Goal: Information Seeking & Learning: Learn about a topic

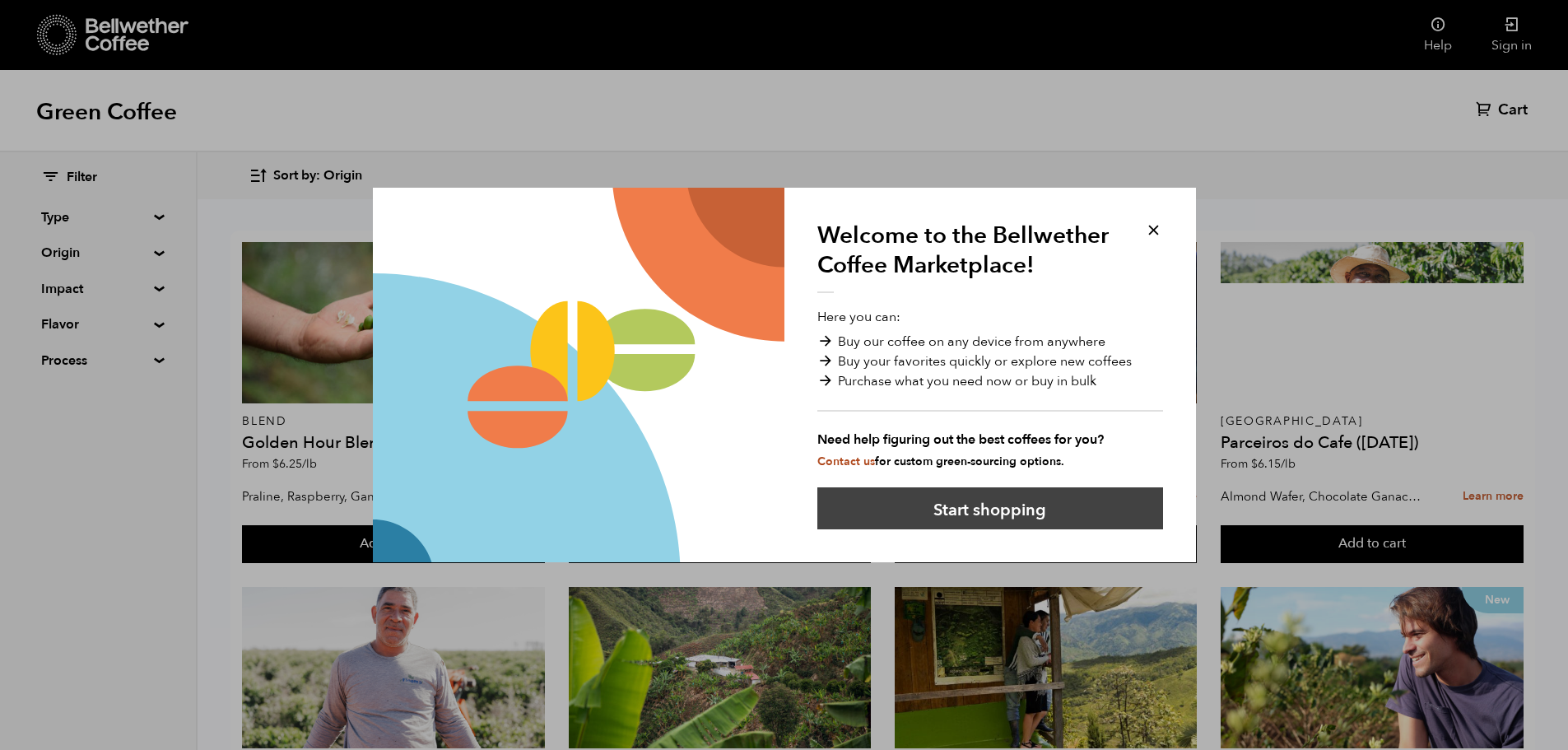
click at [1027, 500] on button "Start shopping" at bounding box center [990, 508] width 346 height 42
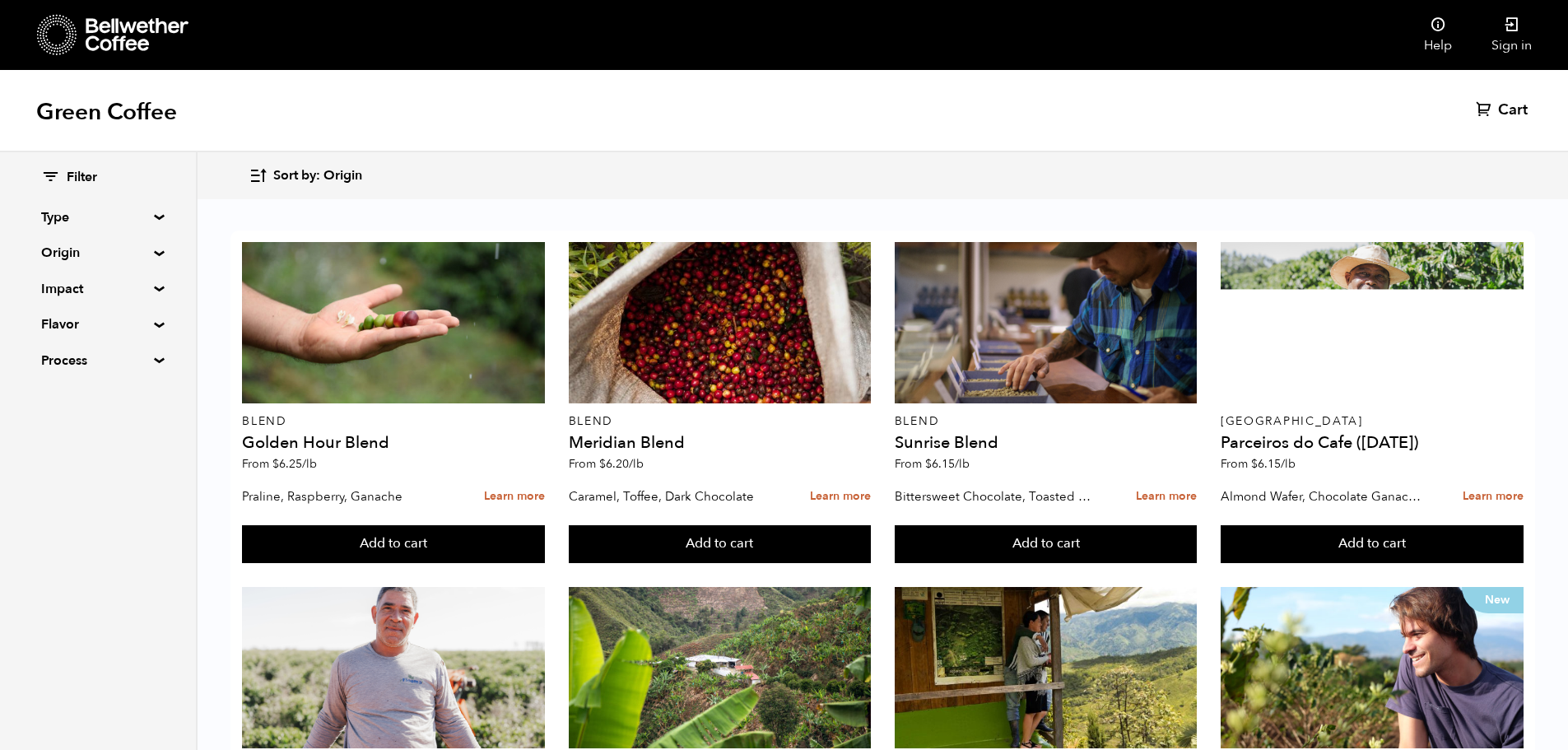
click at [149, 216] on summary "Type" at bounding box center [98, 217] width 113 height 20
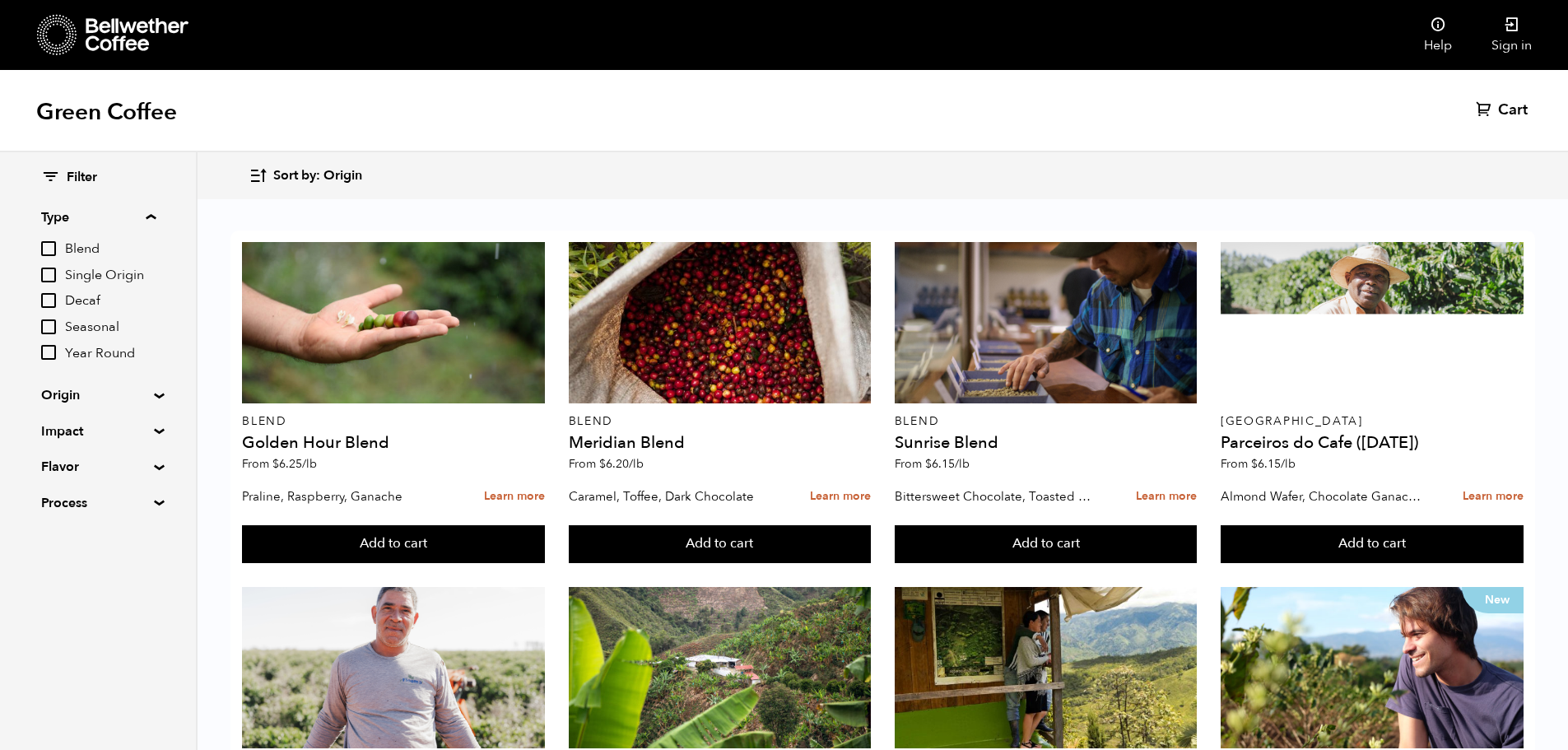
click at [52, 302] on input "Decaf" at bounding box center [48, 300] width 15 height 15
checkbox input "true"
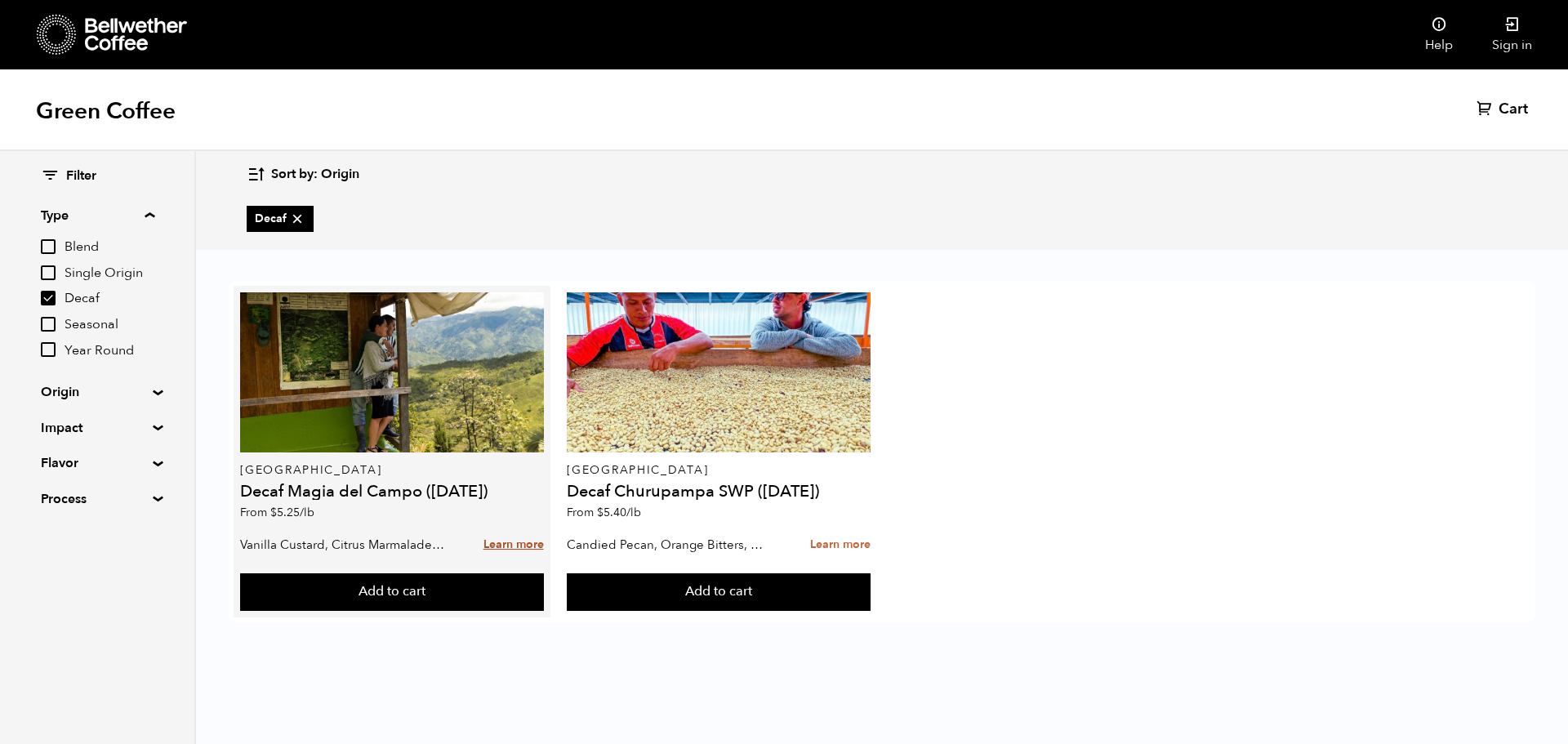
click at [515, 548] on link "Learn more" at bounding box center [513, 545] width 60 height 35
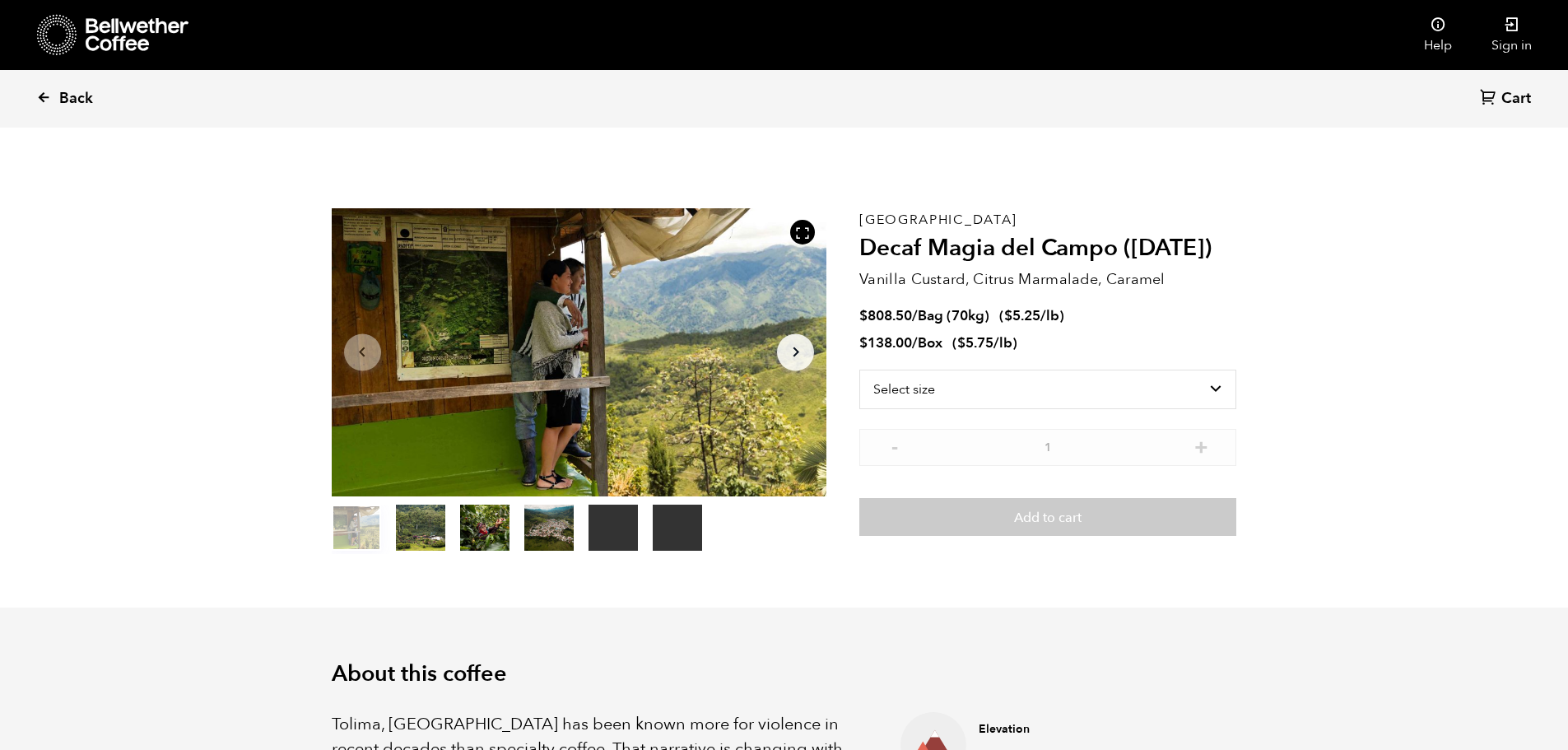
click at [54, 105] on link "Back" at bounding box center [87, 99] width 102 height 56
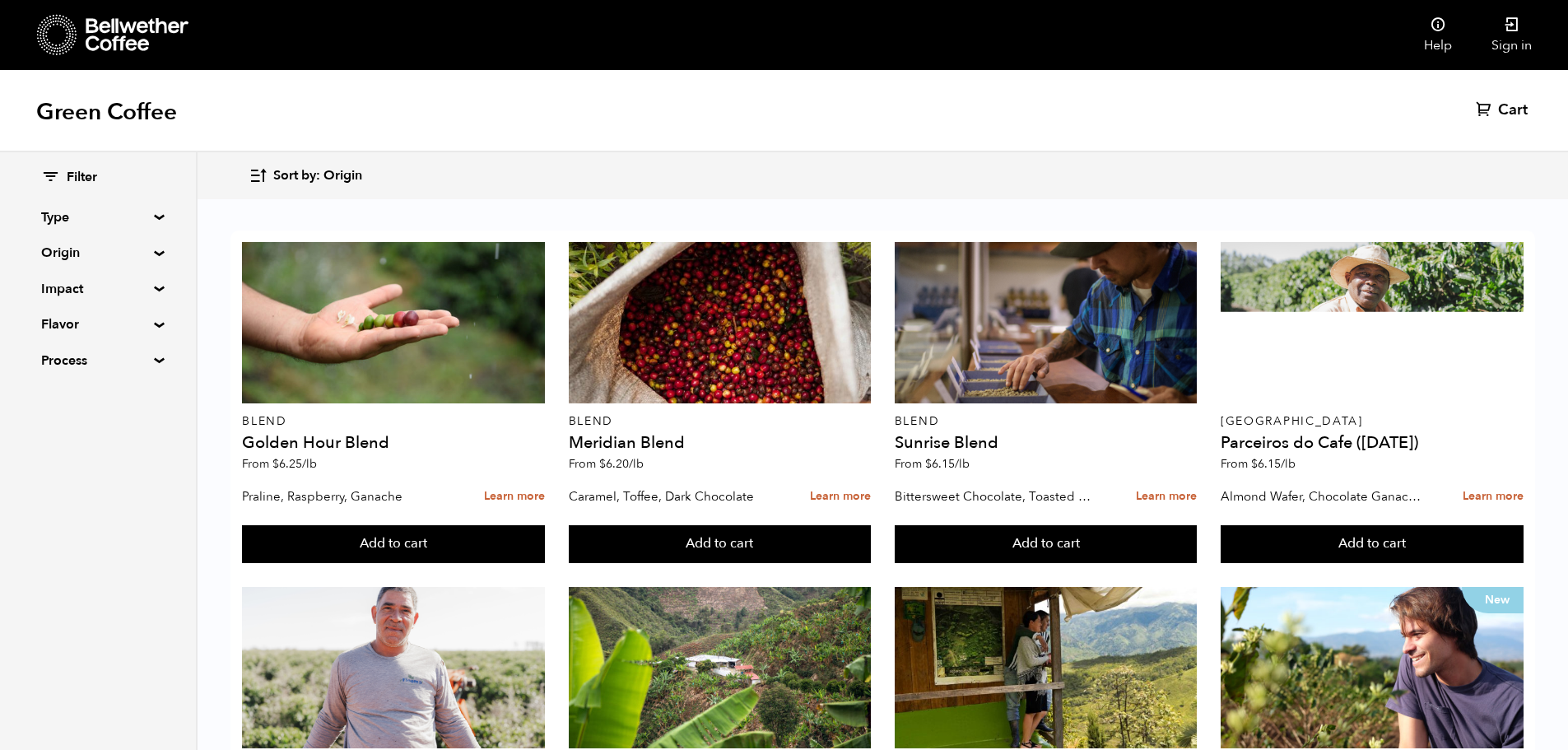
click at [152, 217] on summary "Type" at bounding box center [98, 217] width 113 height 20
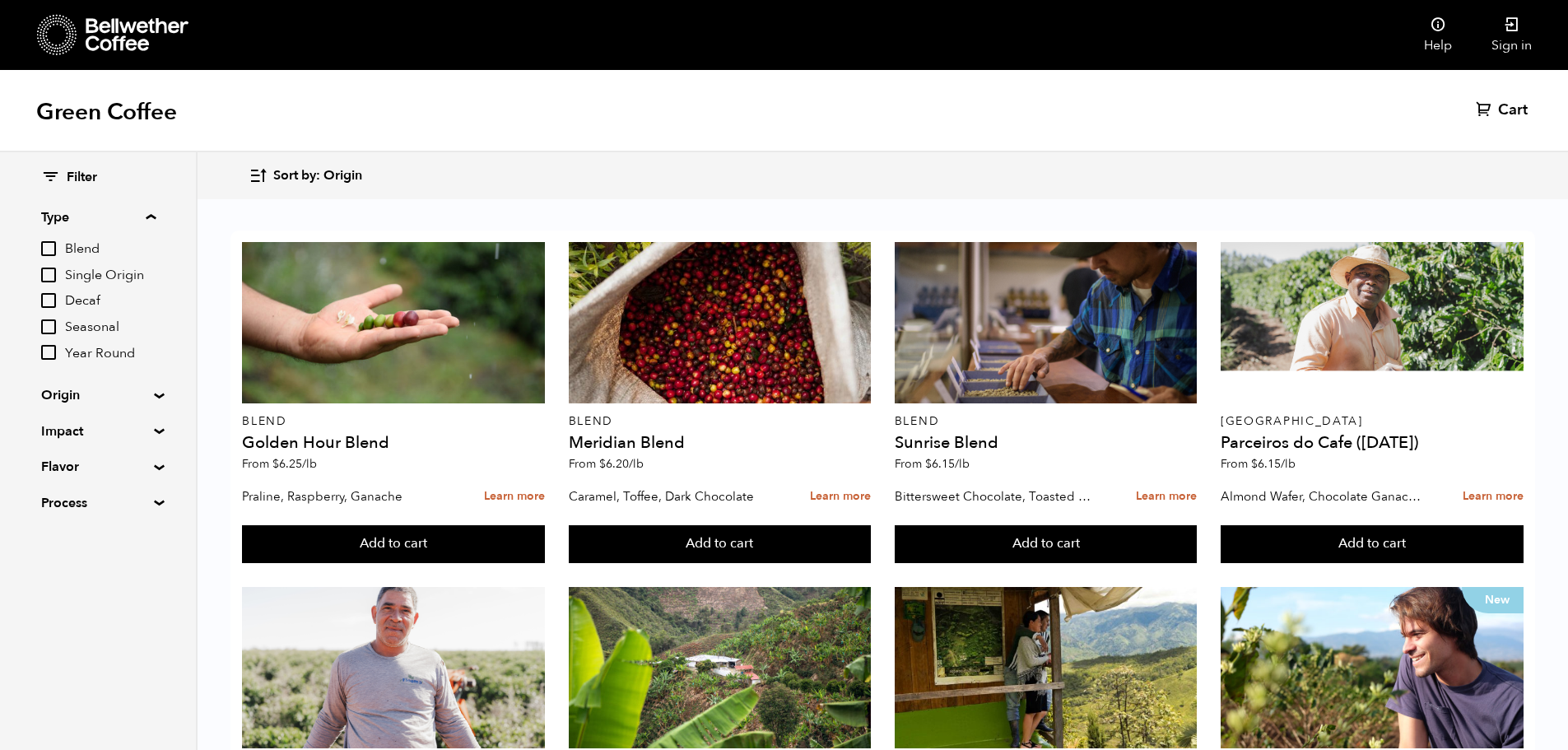
click at [107, 305] on span "Decaf" at bounding box center [110, 301] width 91 height 18
click at [0, 0] on input "Decaf" at bounding box center [0, 0] width 0 height 0
checkbox input "true"
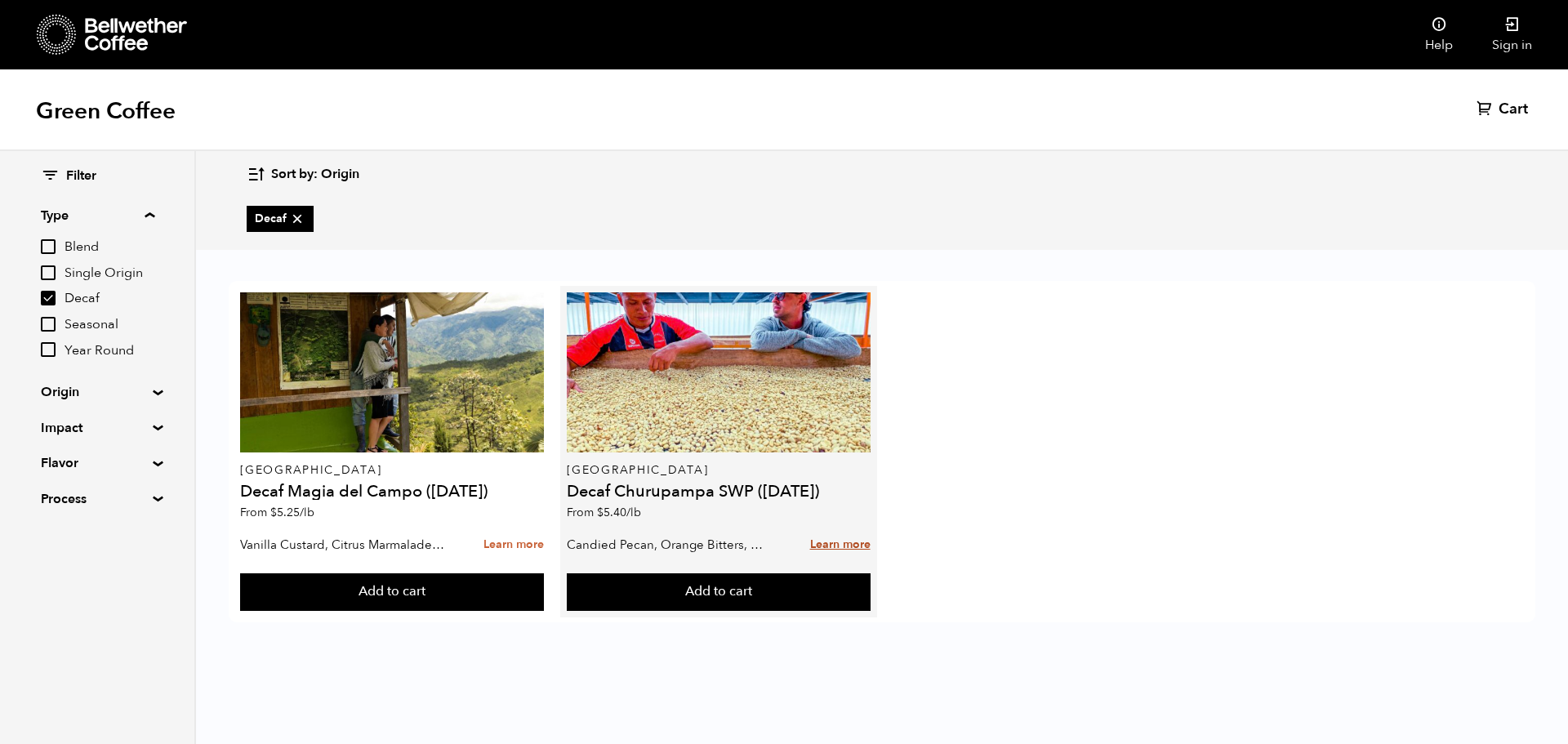
click at [836, 536] on link "Learn more" at bounding box center [840, 545] width 60 height 35
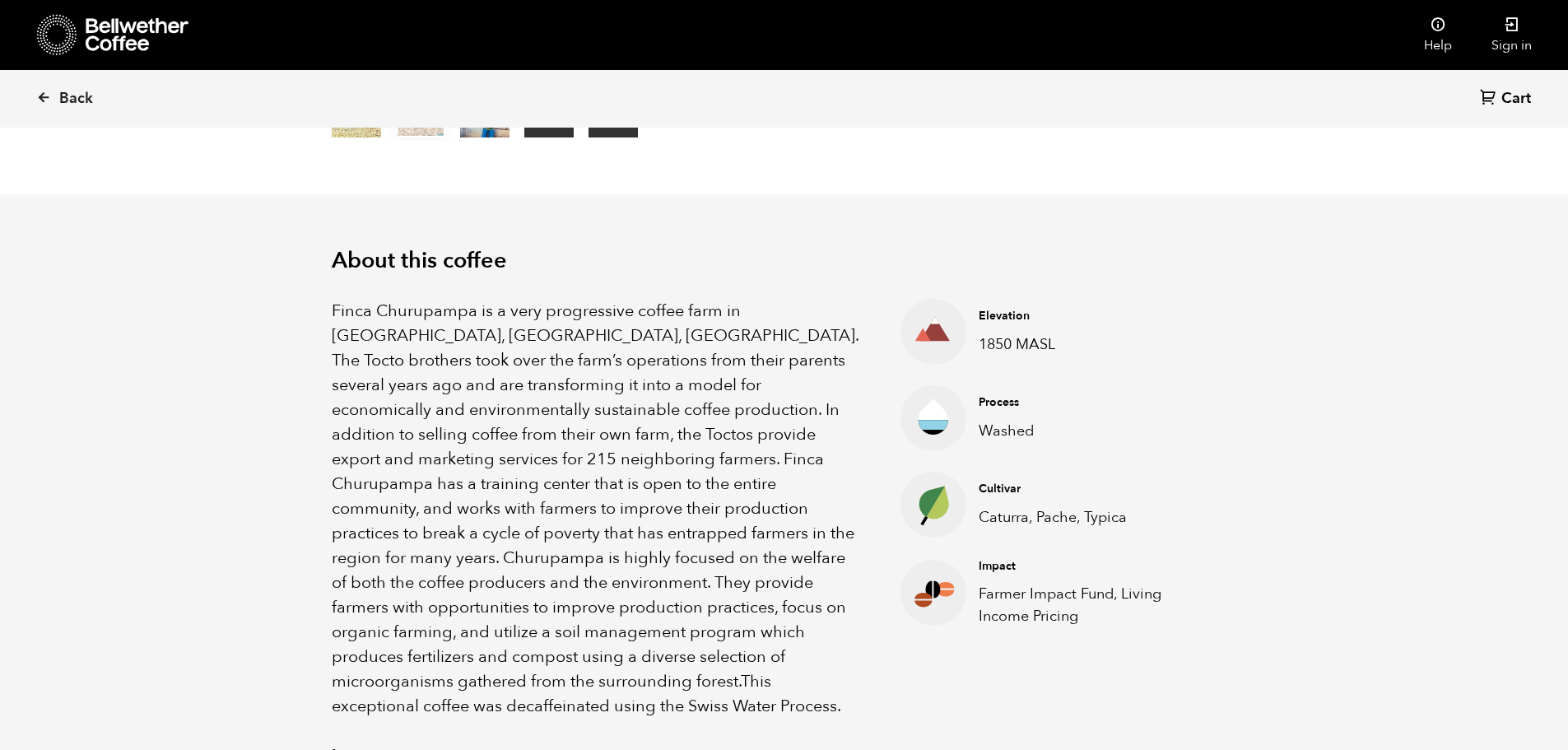
scroll to position [412, 0]
click at [54, 93] on link "Back" at bounding box center [87, 99] width 102 height 56
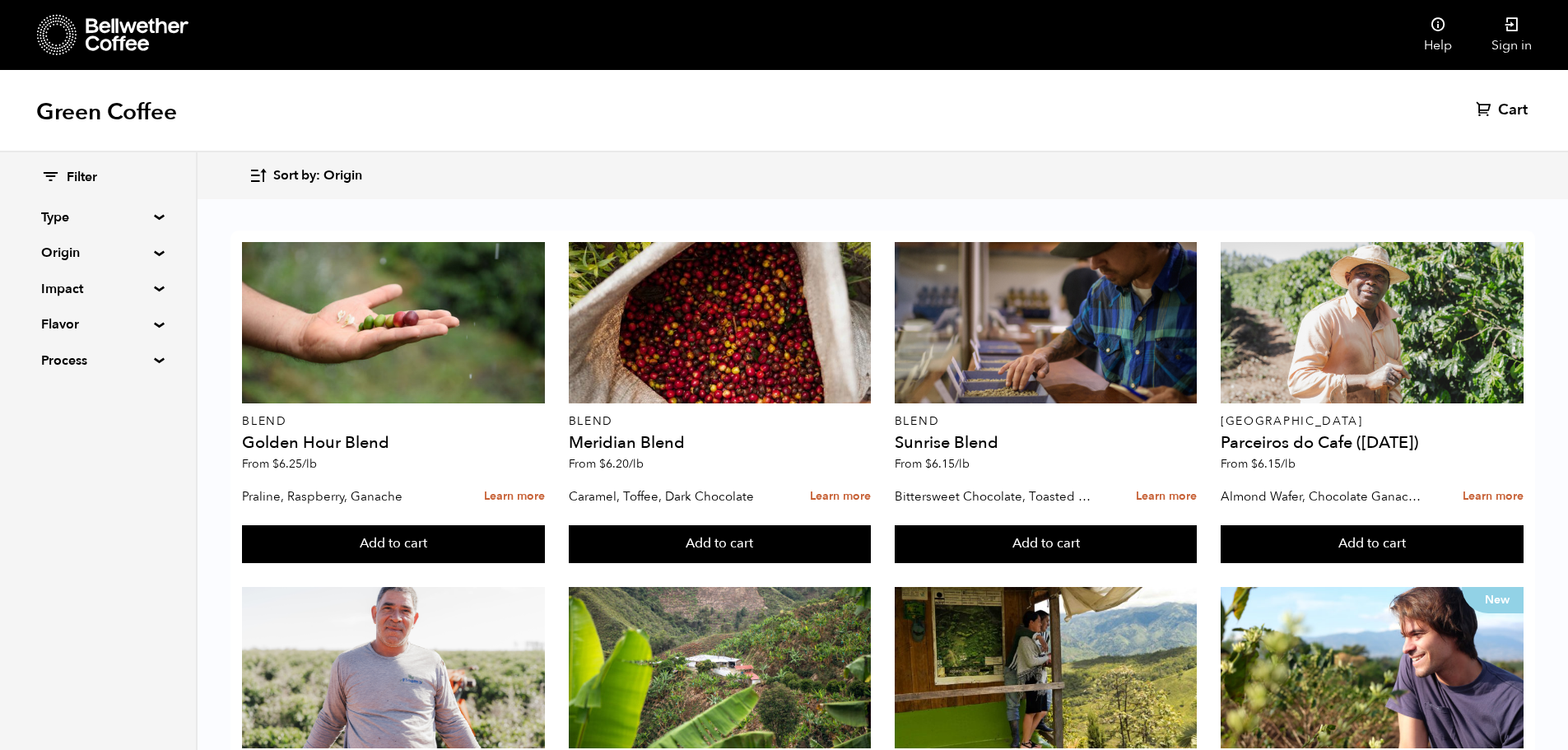
click at [150, 220] on summary "Type" at bounding box center [98, 217] width 113 height 20
click at [56, 304] on input "Decaf" at bounding box center [48, 300] width 15 height 15
checkbox input "true"
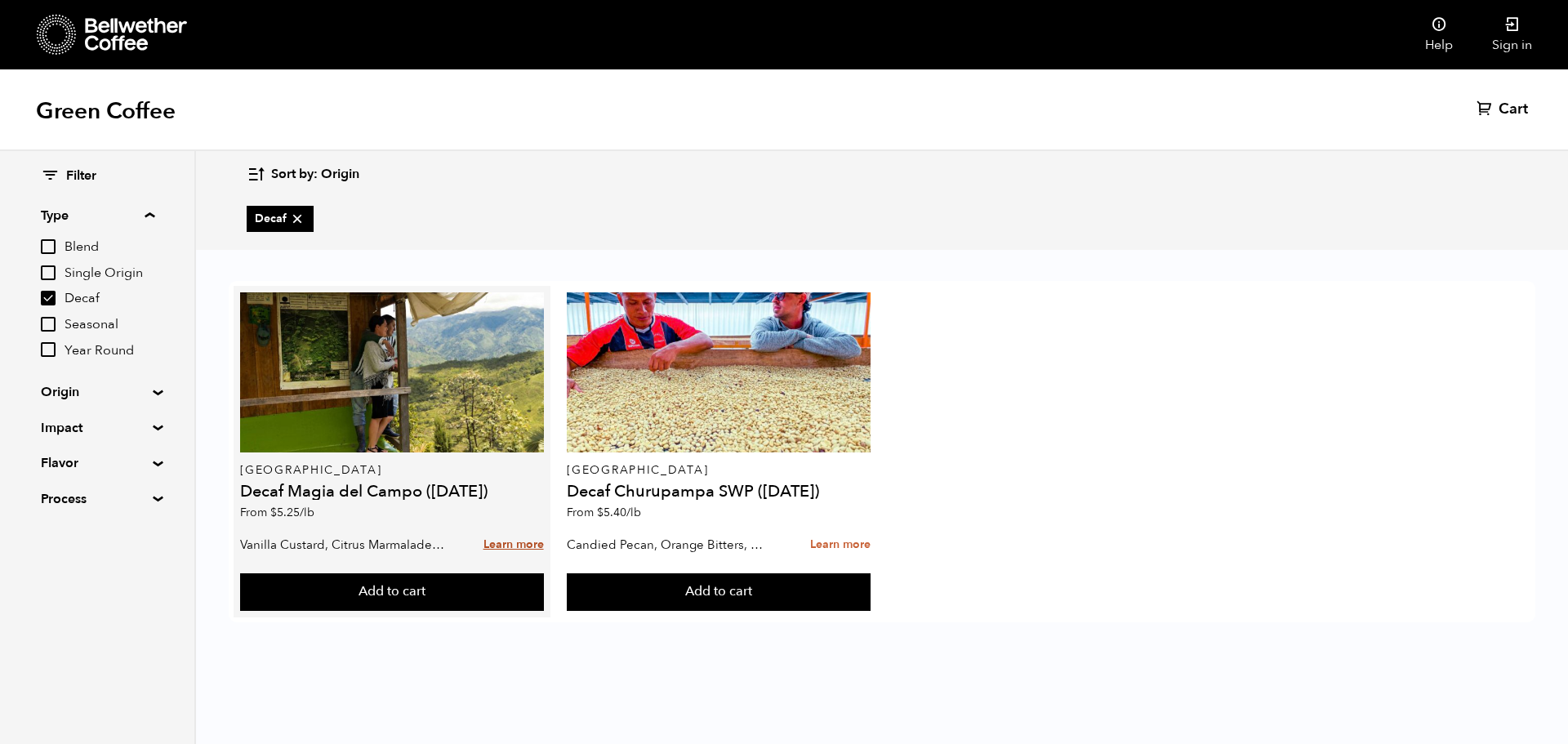
click at [497, 546] on link "Learn more" at bounding box center [513, 545] width 60 height 35
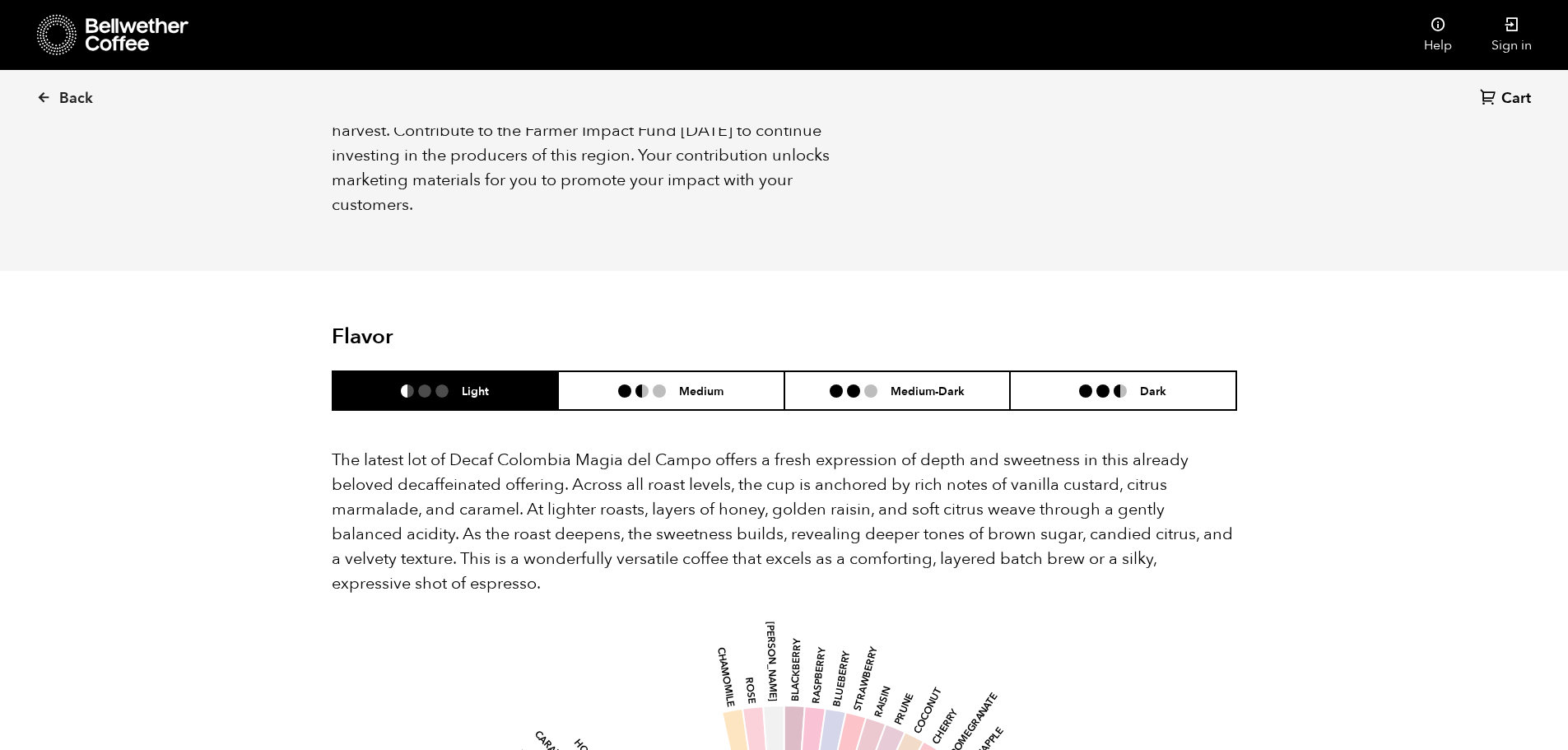
scroll to position [1400, 0]
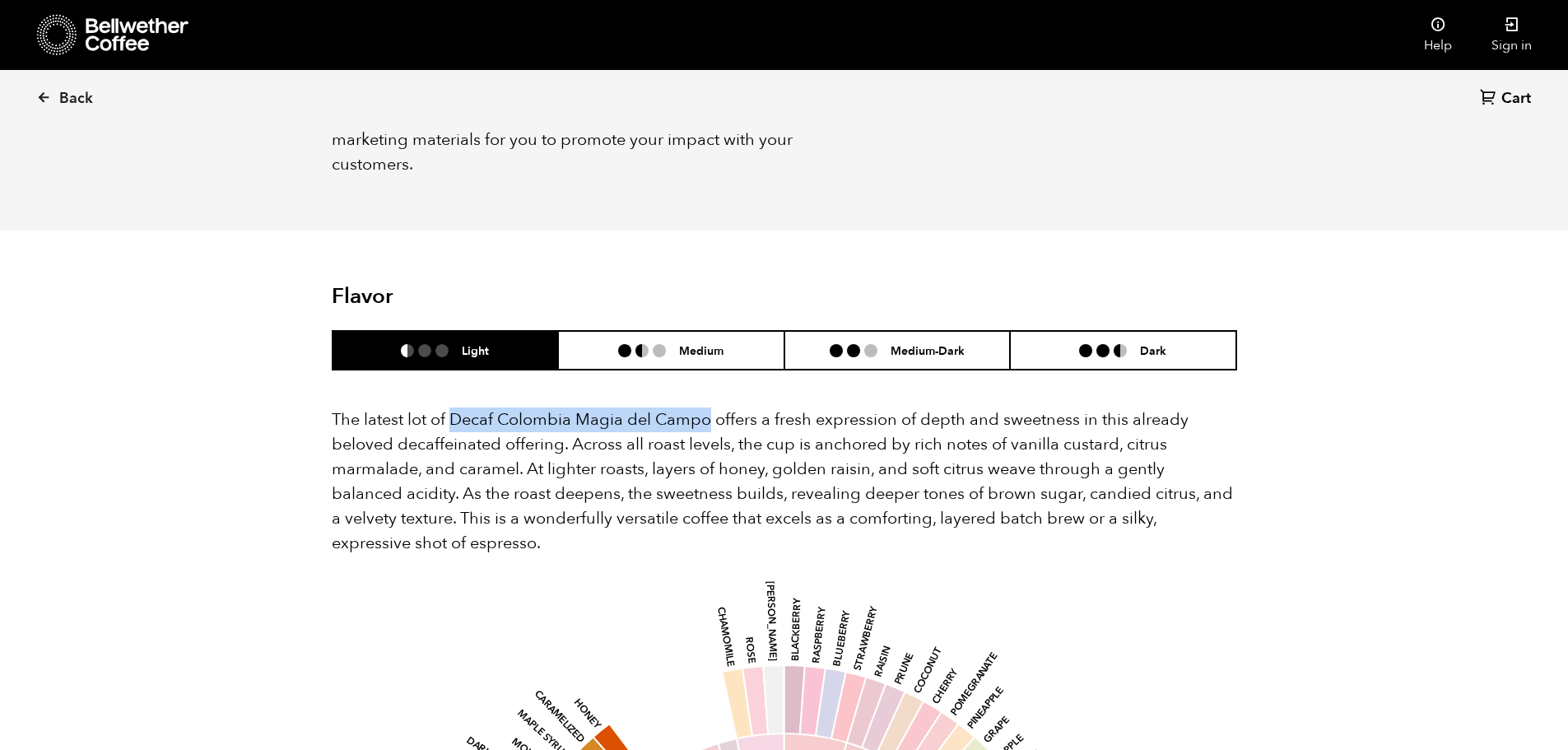
drag, startPoint x: 451, startPoint y: 392, endPoint x: 710, endPoint y: 396, distance: 259.0
click at [710, 407] on p "The latest lot of Decaf Colombia Magia del Campo offers a fresh expression of d…" at bounding box center [784, 481] width 906 height 148
copy p "Decaf Colombia Magia del Campo"
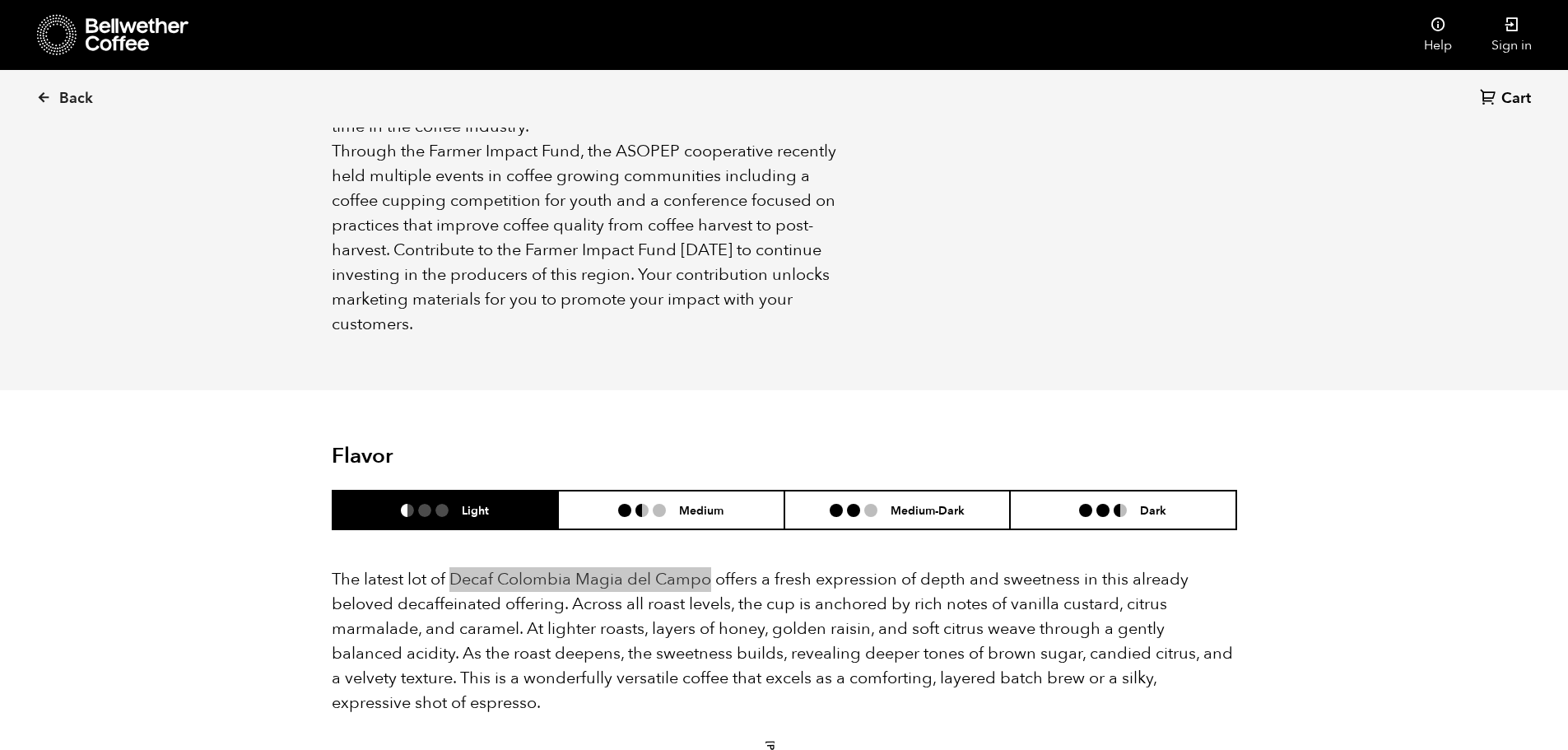
scroll to position [1234, 0]
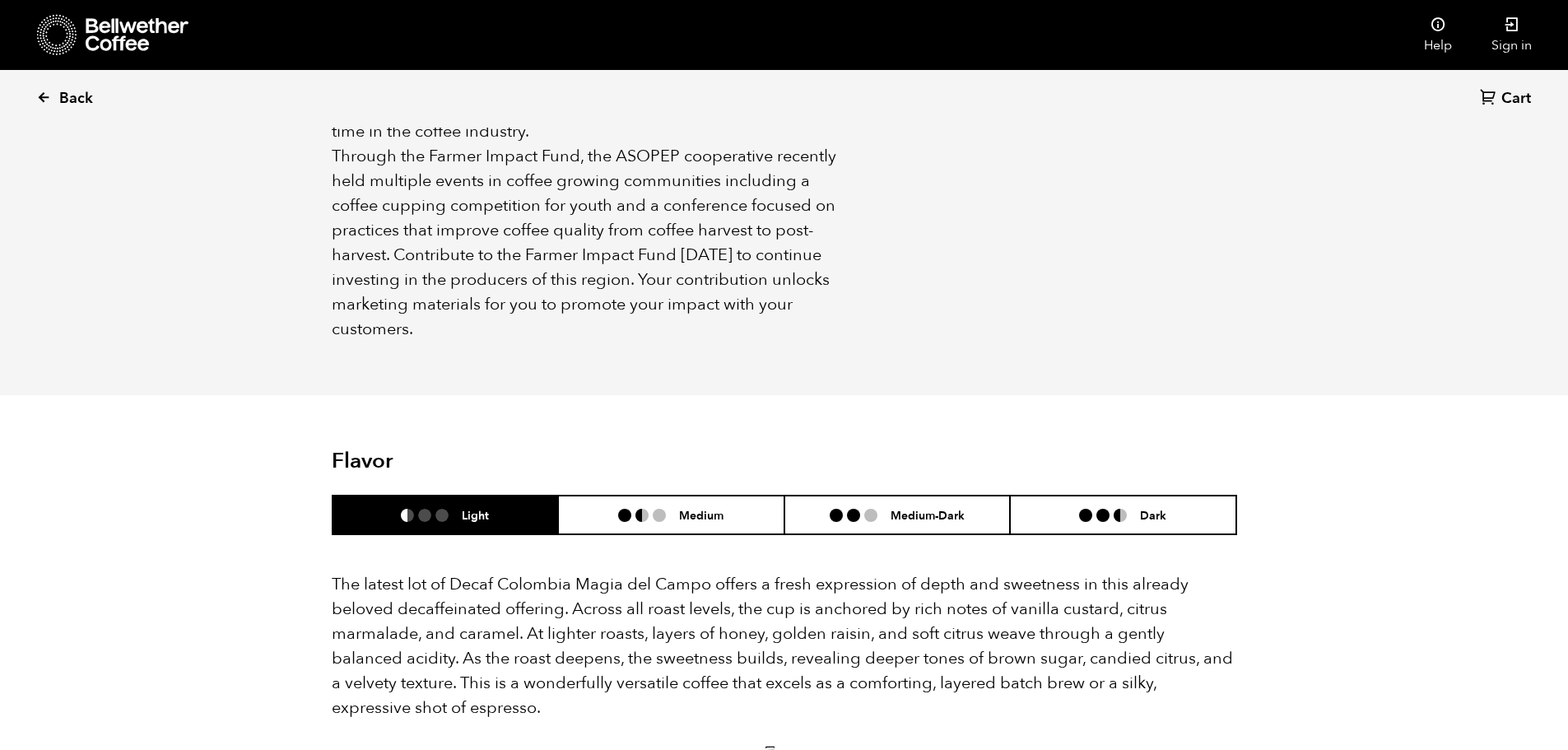
click at [72, 97] on span "Back" at bounding box center [76, 99] width 34 height 20
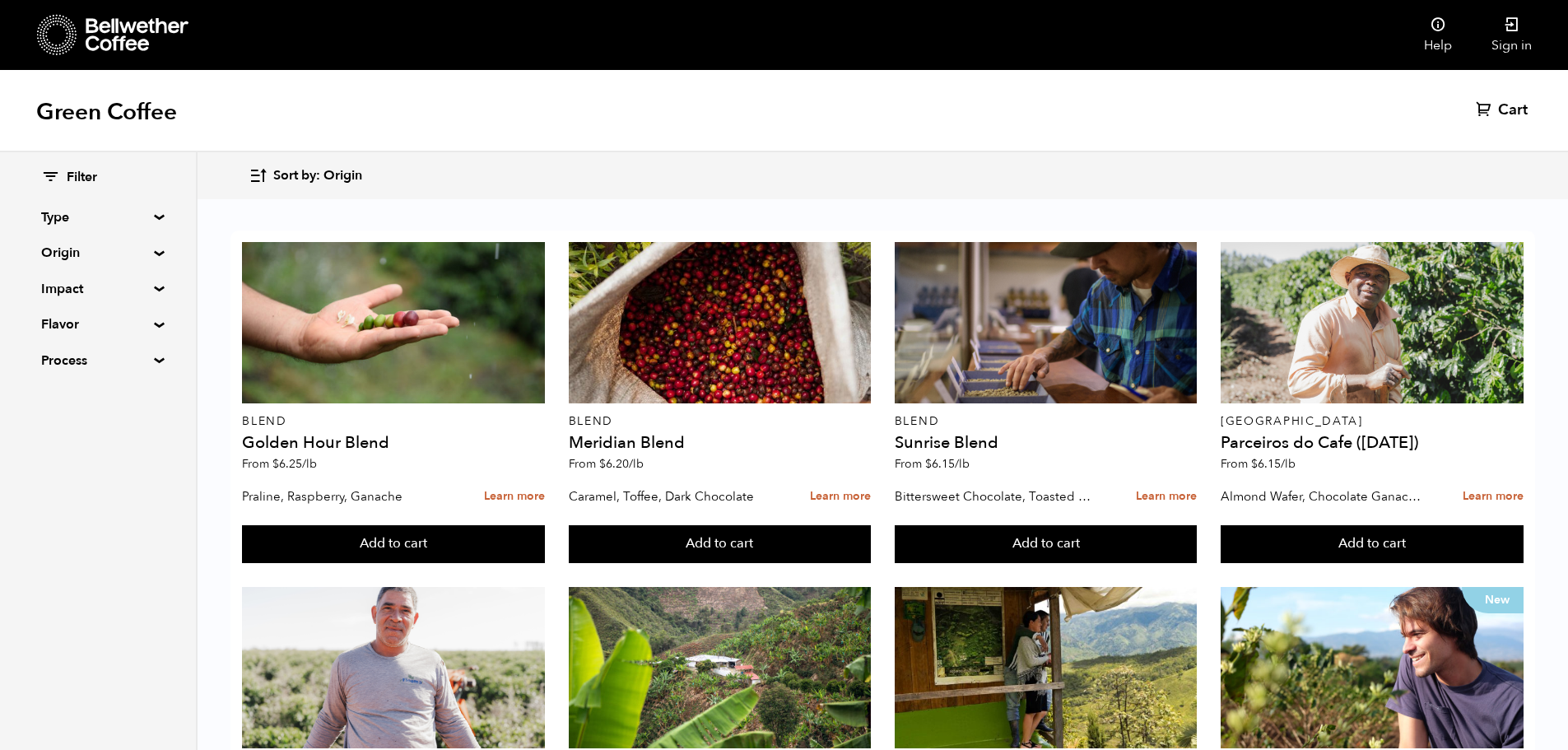
click at [147, 212] on summary "Type" at bounding box center [98, 217] width 113 height 20
click at [147, 212] on summary "Type" at bounding box center [99, 217] width 114 height 20
click at [147, 252] on summary "Origin" at bounding box center [98, 253] width 113 height 20
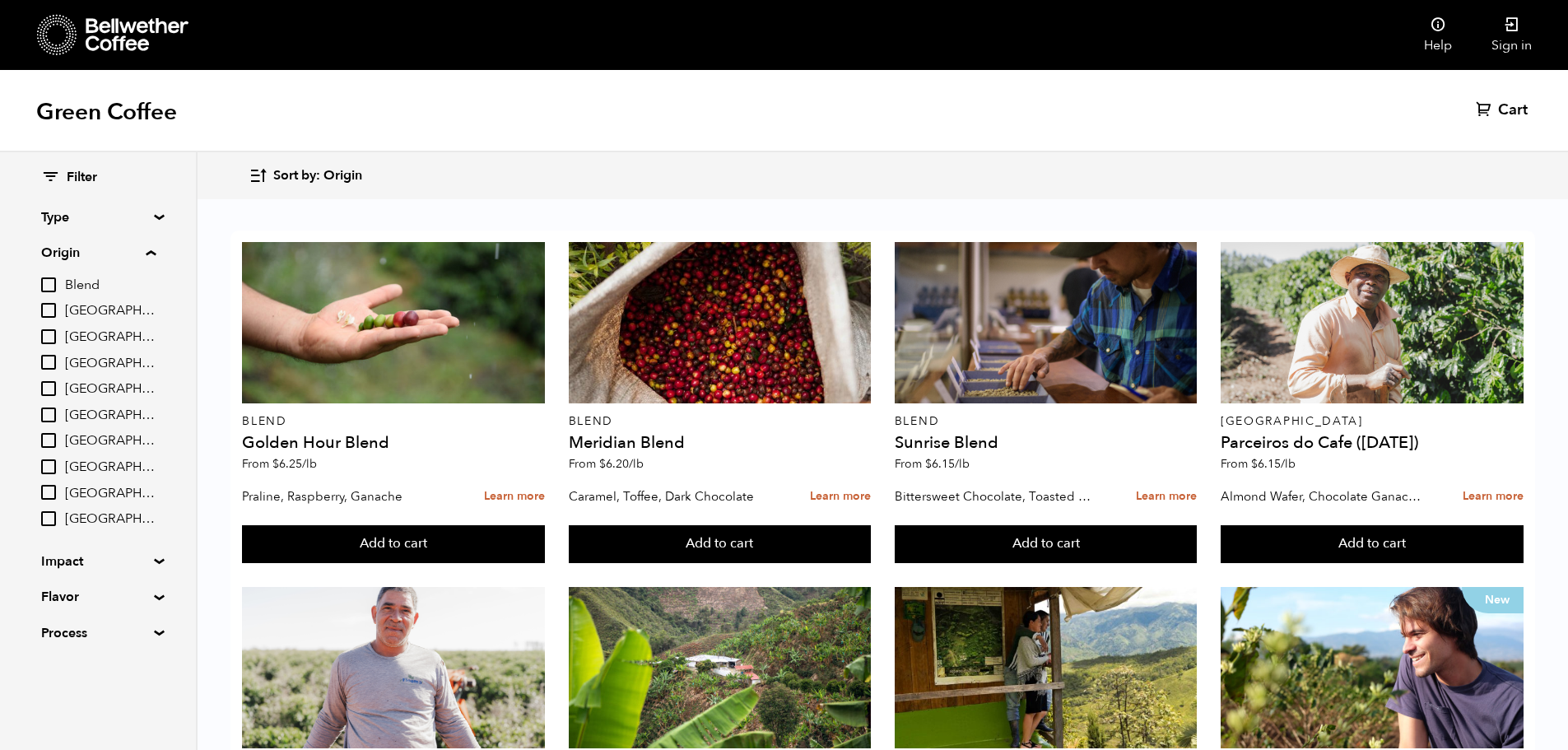
click at [147, 252] on summary "Origin" at bounding box center [99, 253] width 114 height 20
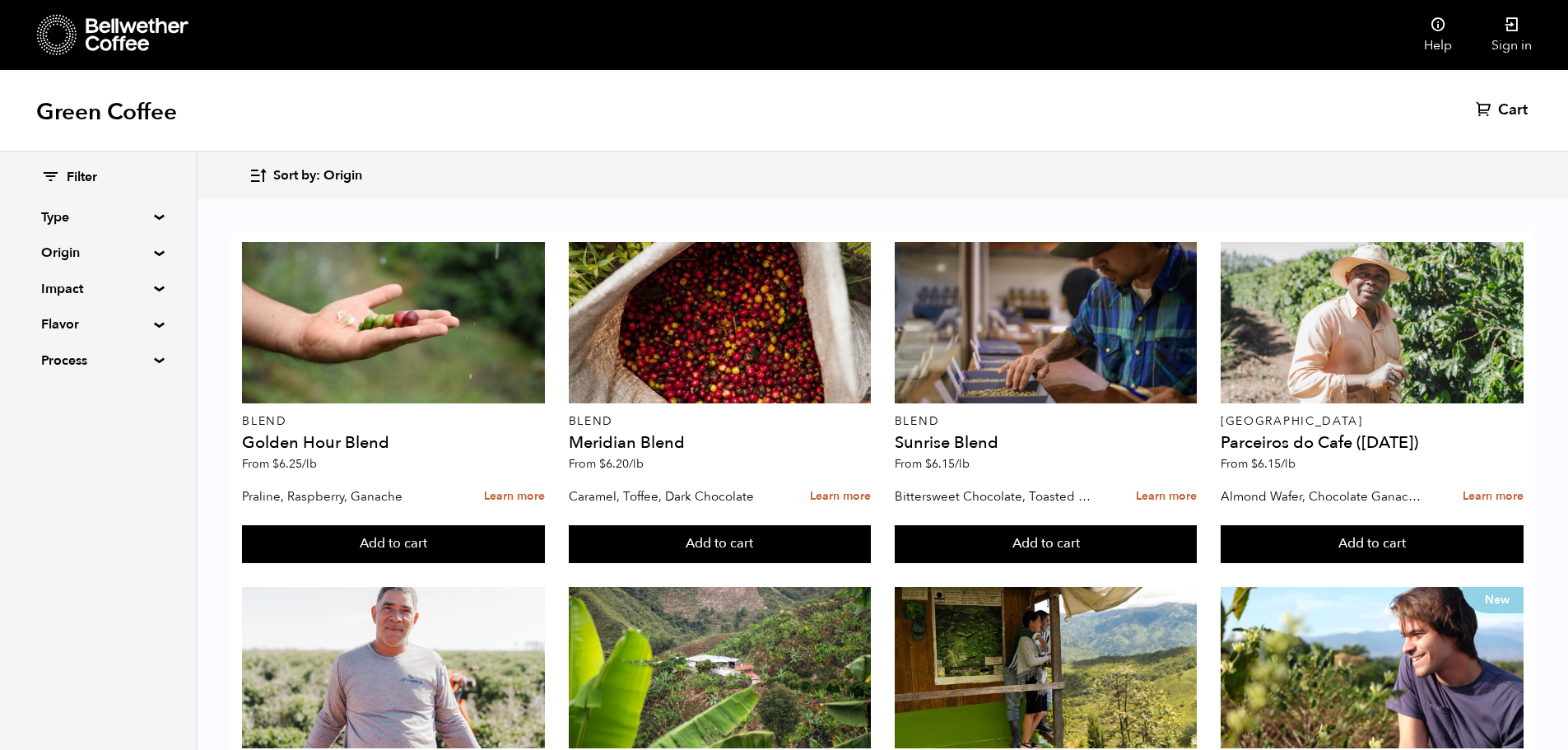
click at [148, 289] on summary "Impact" at bounding box center [98, 289] width 113 height 20
click at [148, 289] on summary "Impact" at bounding box center [99, 289] width 114 height 20
click at [152, 329] on div "Filter Type Blend Single Origin Decaf Seasonal Year Round Origin Blend [GEOGRAP…" at bounding box center [98, 269] width 195 height 234
click at [152, 322] on summary "Flavor" at bounding box center [98, 324] width 113 height 20
click at [152, 322] on summary "Flavor" at bounding box center [99, 324] width 114 height 20
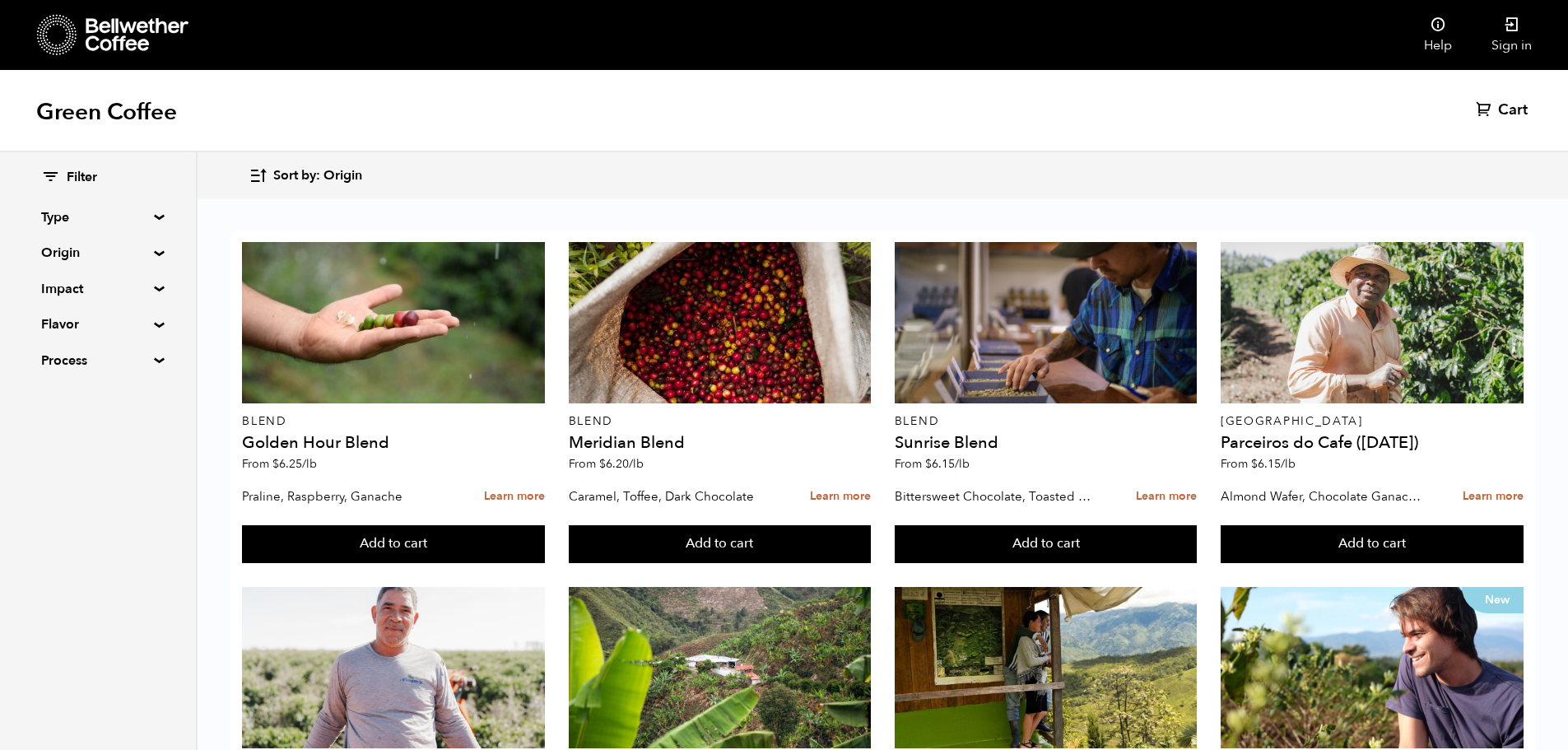
click at [155, 357] on summary "Process" at bounding box center [98, 360] width 113 height 20
click at [156, 357] on summary "Process" at bounding box center [99, 360] width 114 height 20
click at [151, 218] on summary "Type" at bounding box center [98, 217] width 113 height 20
click at [56, 276] on input "Single Origin" at bounding box center [48, 274] width 15 height 15
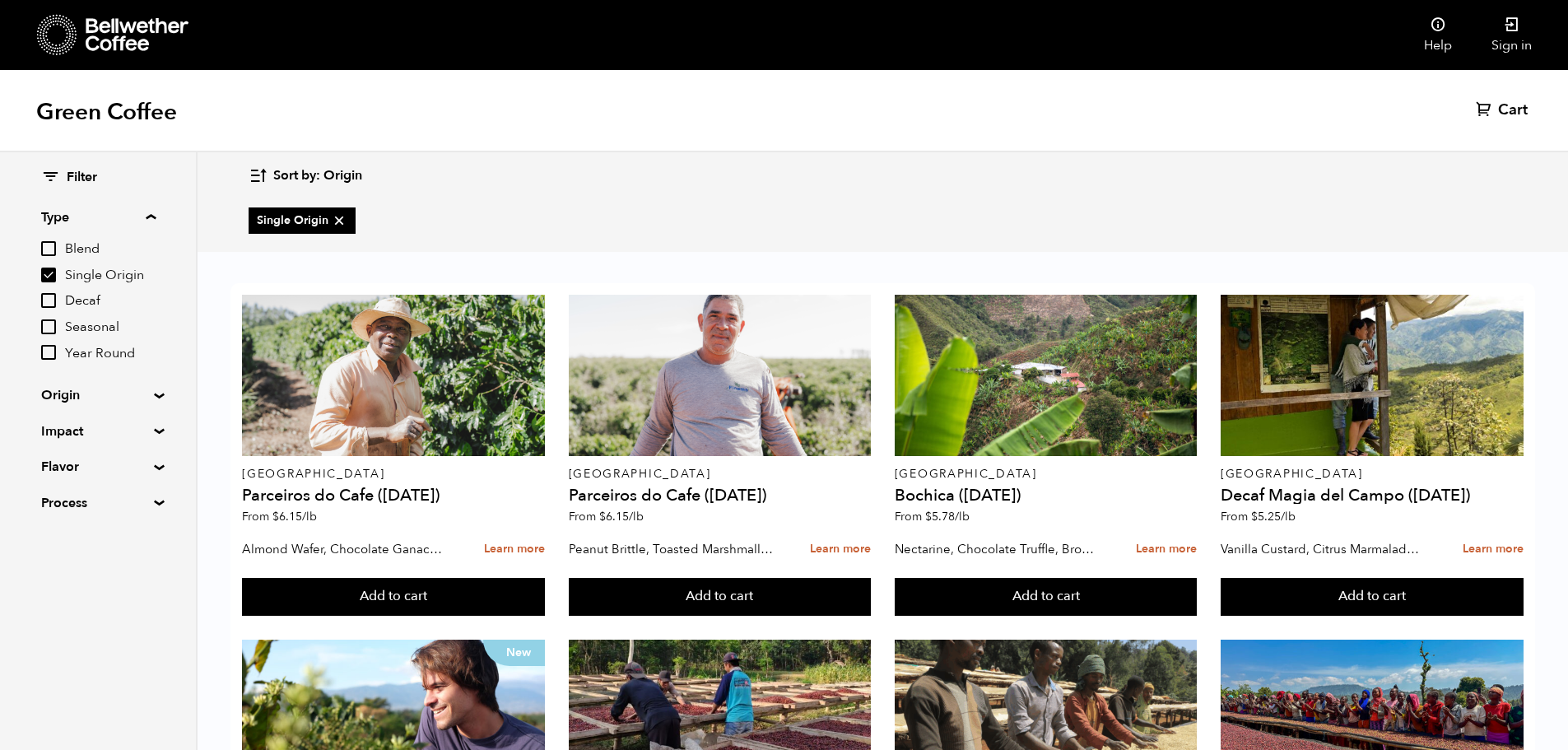
click at [50, 273] on input "Single Origin" at bounding box center [48, 274] width 15 height 15
checkbox input "false"
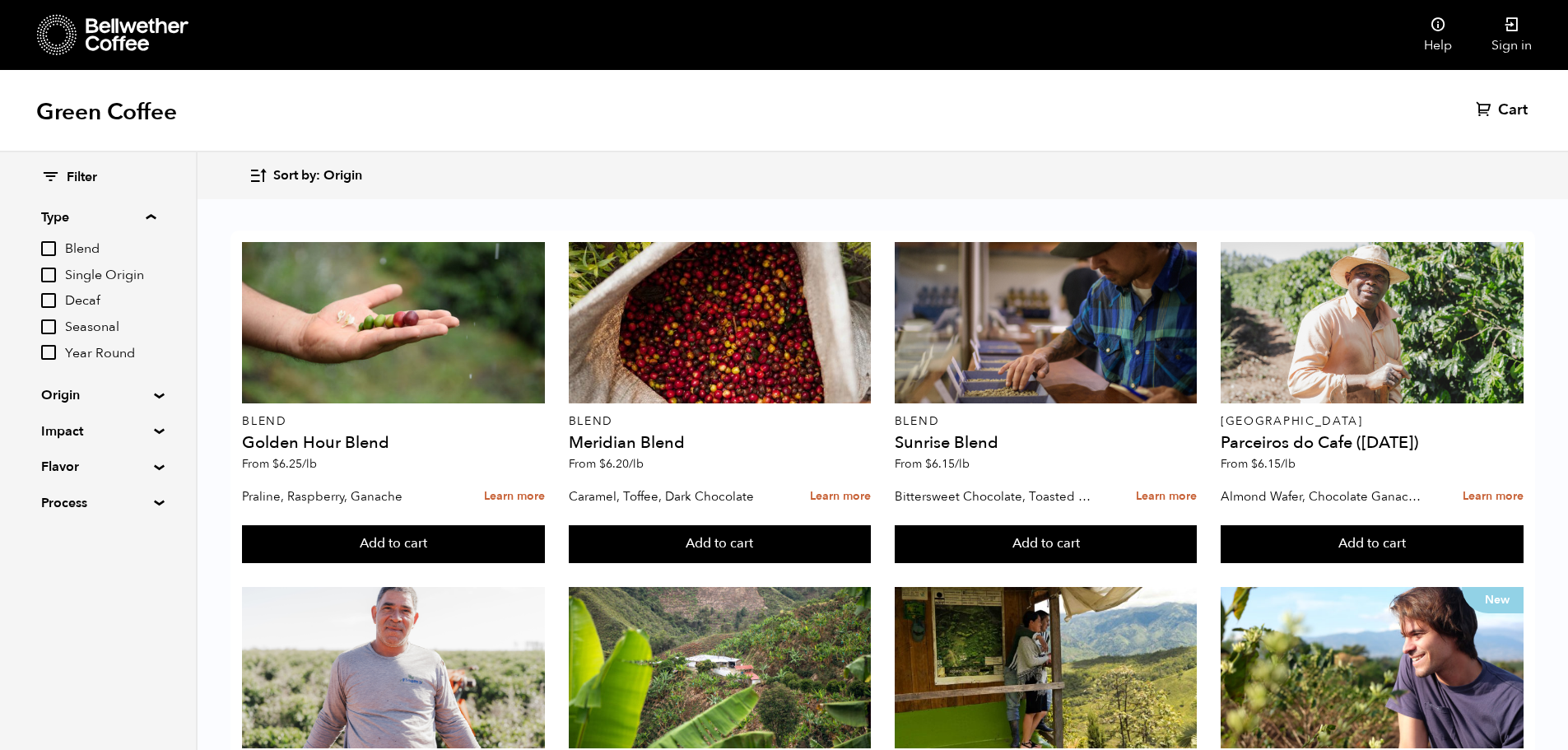
click at [51, 357] on input "Year Round" at bounding box center [48, 352] width 15 height 15
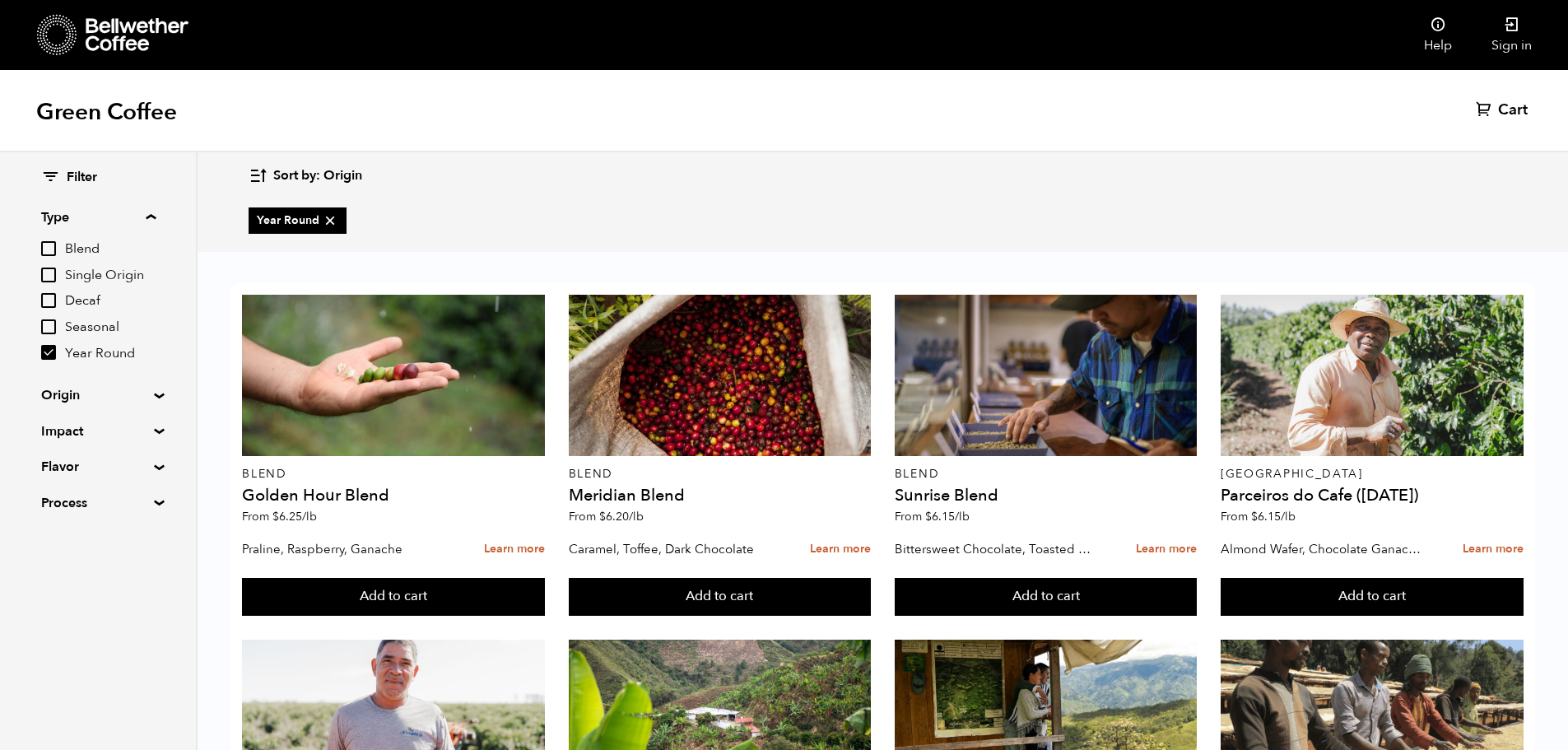
click at [49, 354] on input "Year Round" at bounding box center [48, 352] width 15 height 15
checkbox input "false"
